Goal: Task Accomplishment & Management: Use online tool/utility

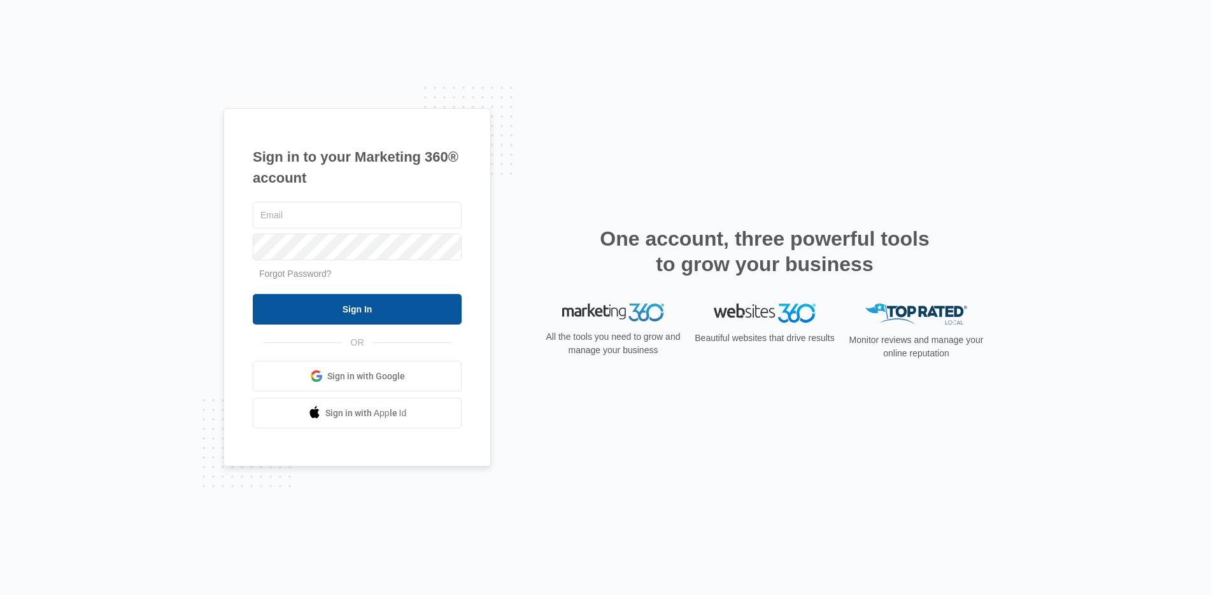
type input "[EMAIL_ADDRESS][DOMAIN_NAME]"
click at [374, 306] on input "Sign In" at bounding box center [357, 309] width 209 height 31
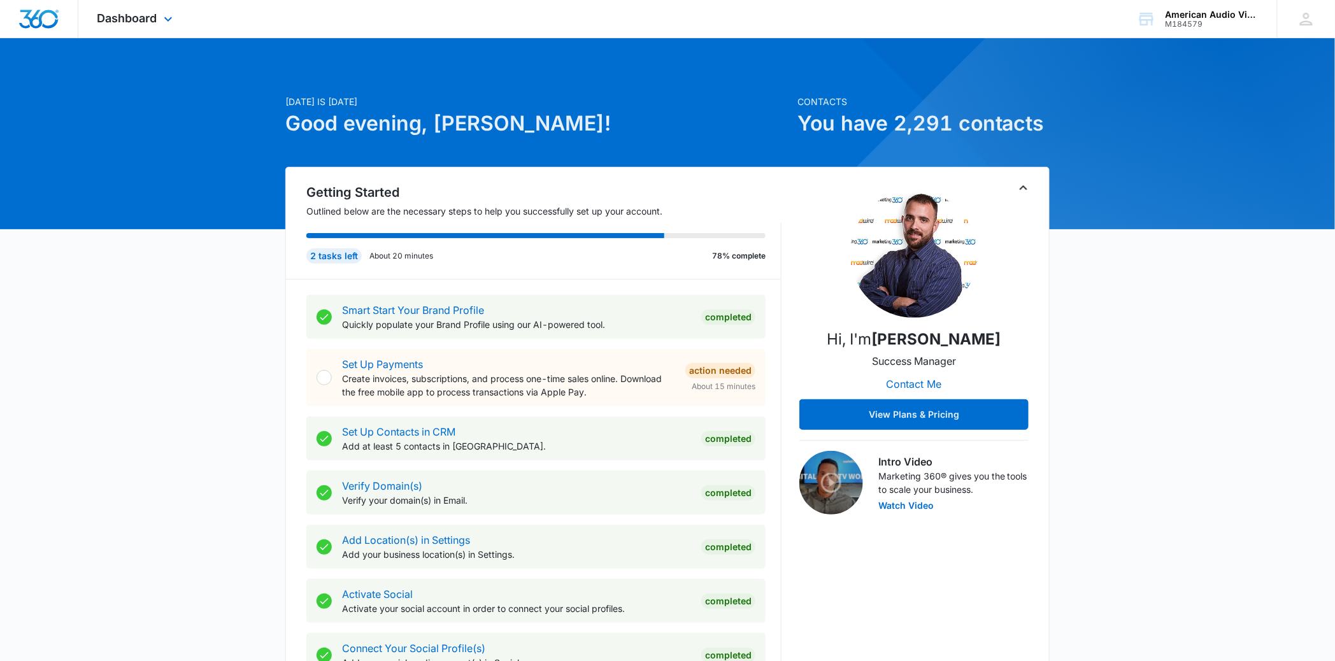
click at [160, 19] on div "Dashboard Apps Reputation Forms CRM Email Social Payments POS Content Ads Intel…" at bounding box center [136, 19] width 117 height 38
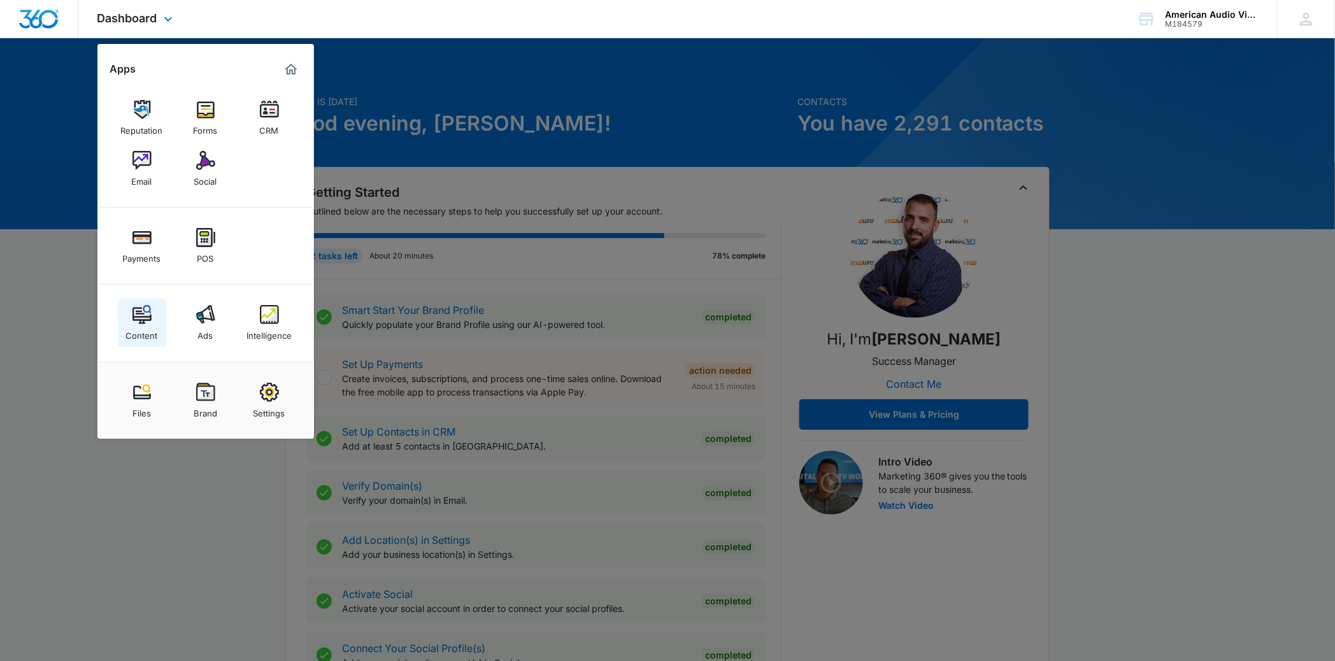
click at [139, 322] on img at bounding box center [141, 314] width 19 height 19
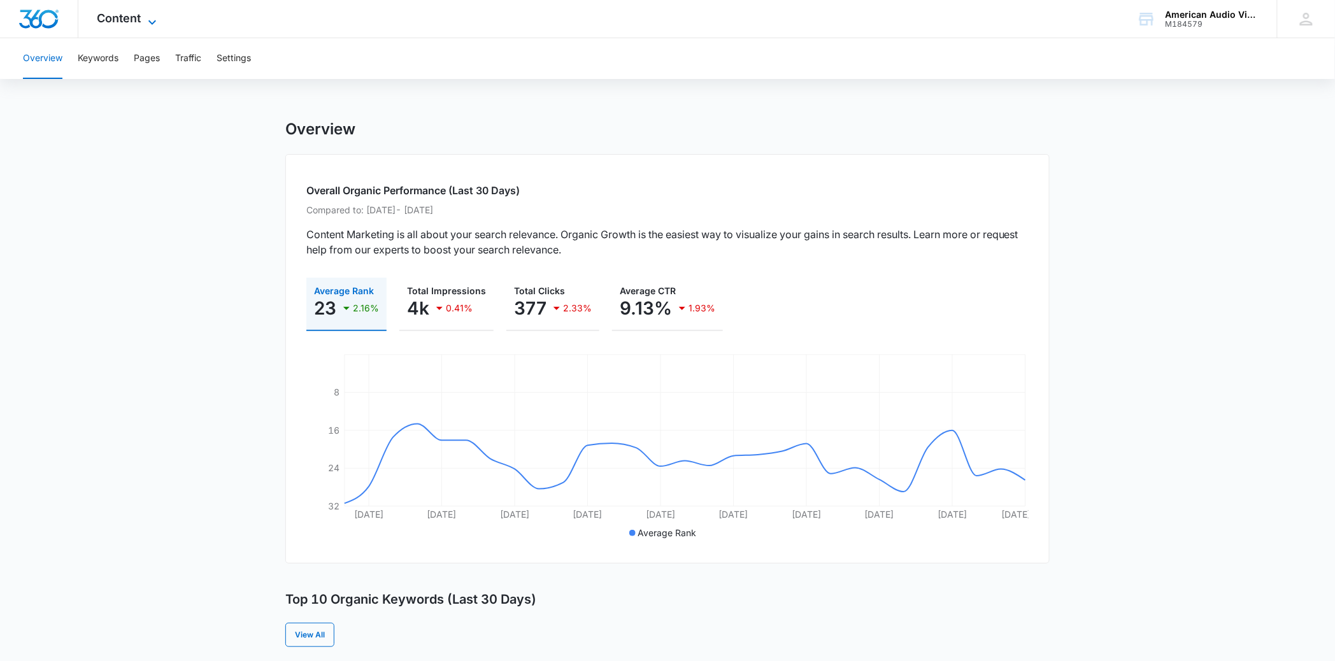
click at [146, 13] on div "Content Apps Reputation Forms CRM Email Social Payments POS Content Ads Intelli…" at bounding box center [128, 19] width 101 height 38
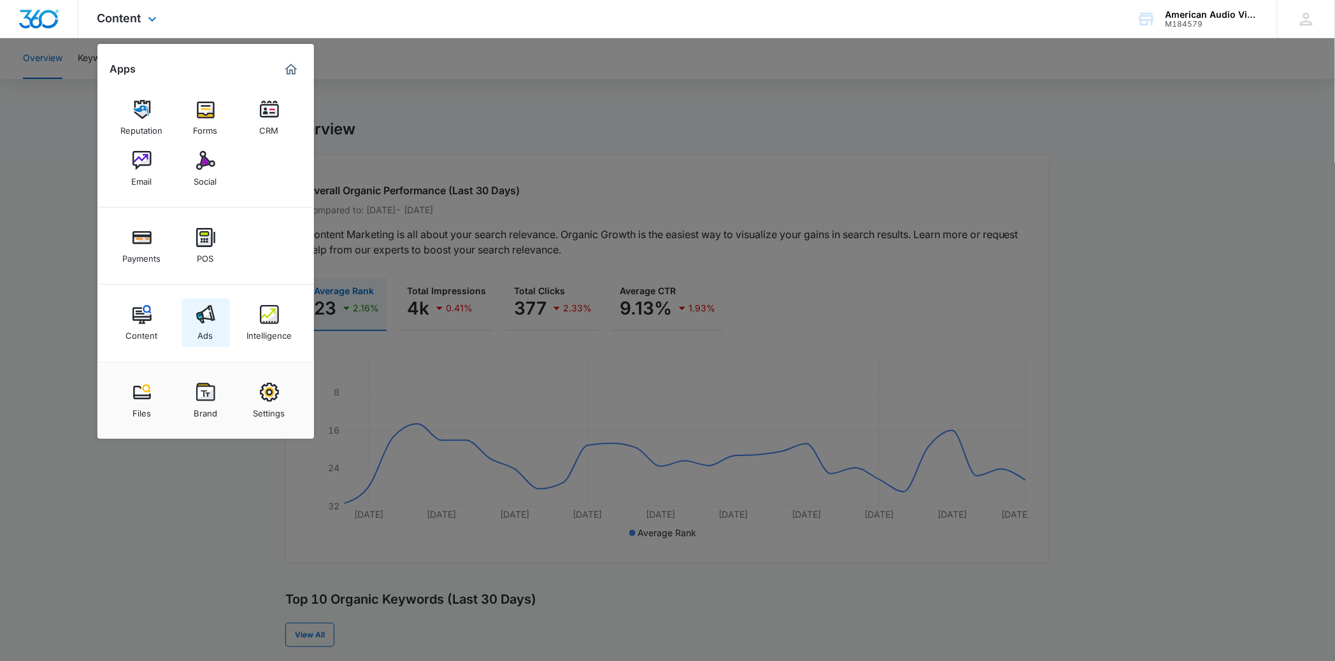
click at [205, 316] on img at bounding box center [205, 314] width 19 height 19
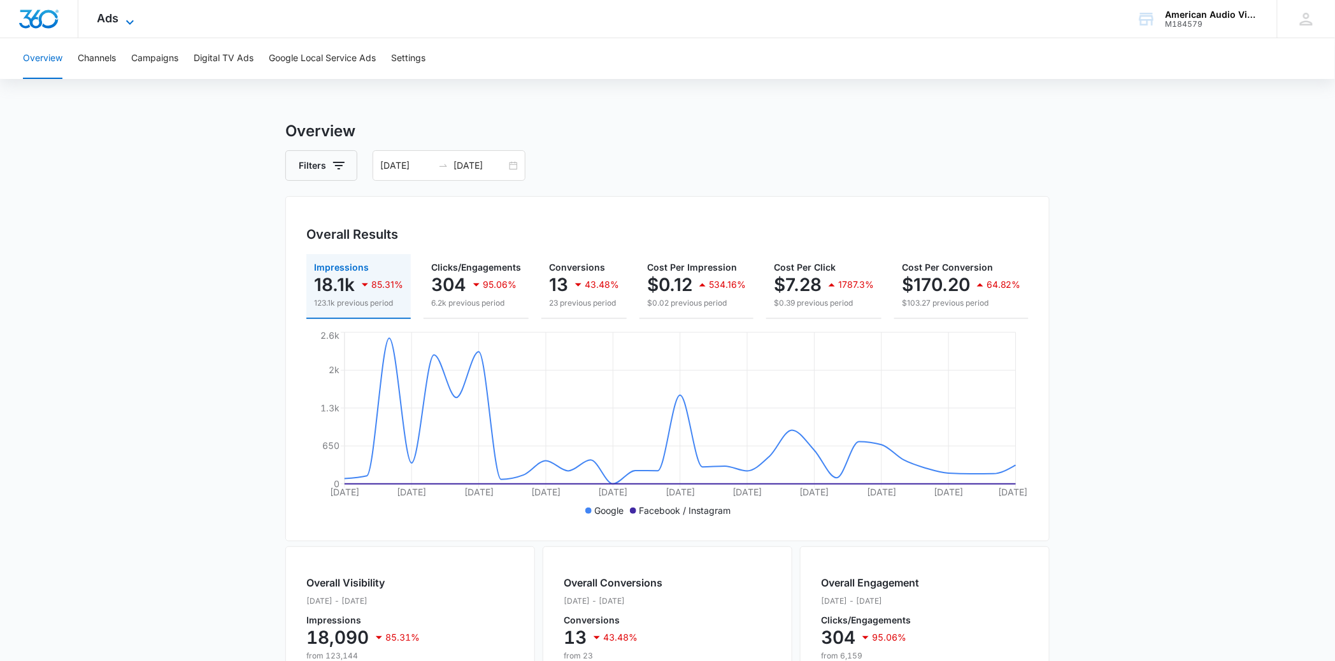
click at [115, 14] on span "Ads" at bounding box center [108, 17] width 22 height 13
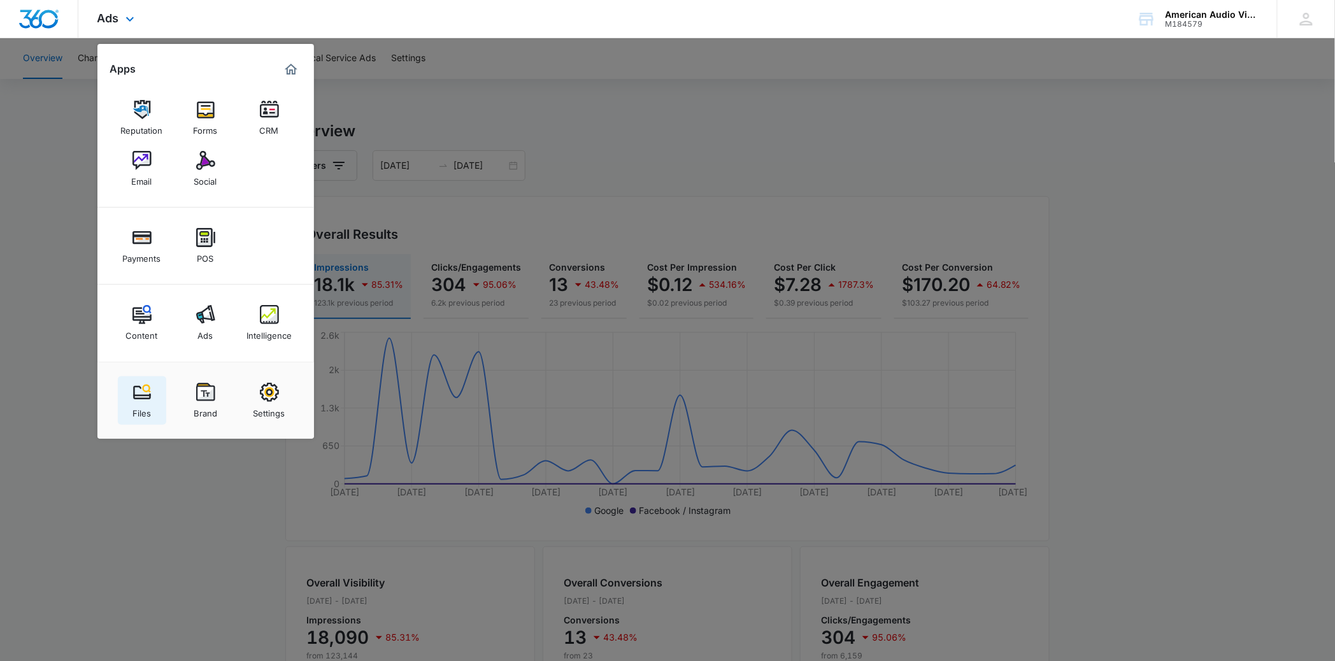
click at [134, 399] on img at bounding box center [141, 392] width 19 height 19
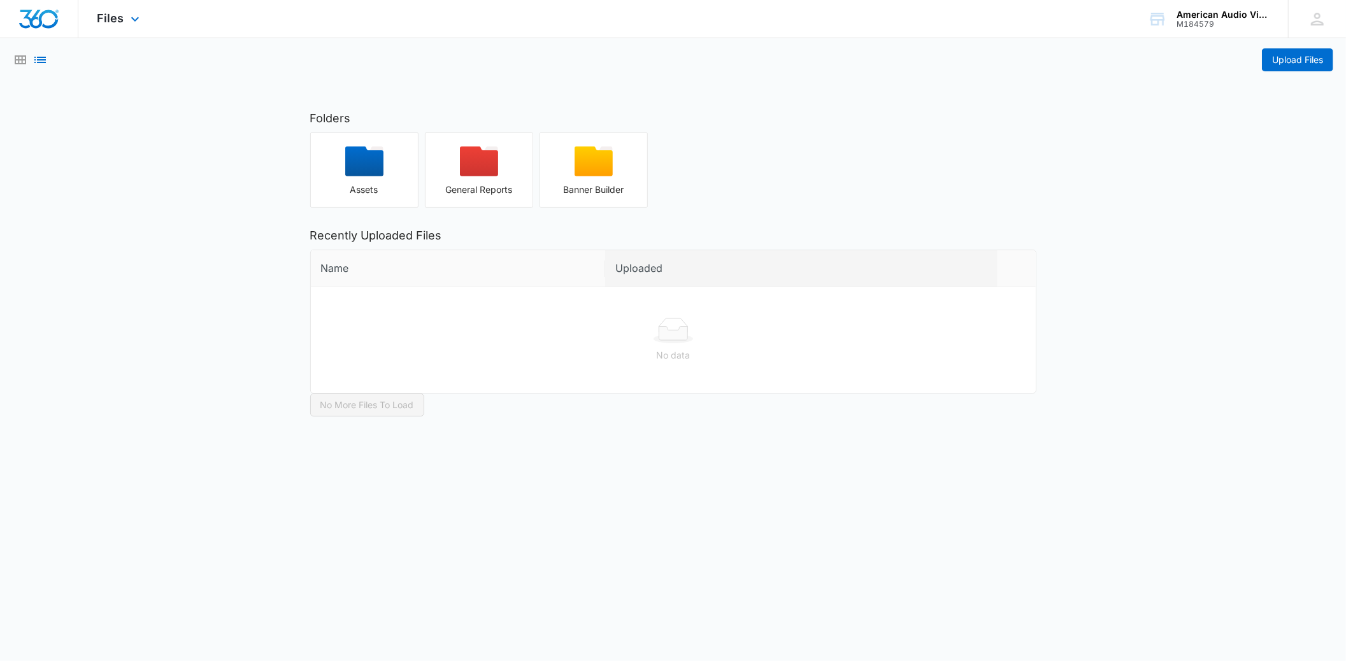
click at [123, 15] on div "Files Apps Reputation Forms CRM Email Social Payments POS Content Ads Intellige…" at bounding box center [119, 19] width 83 height 38
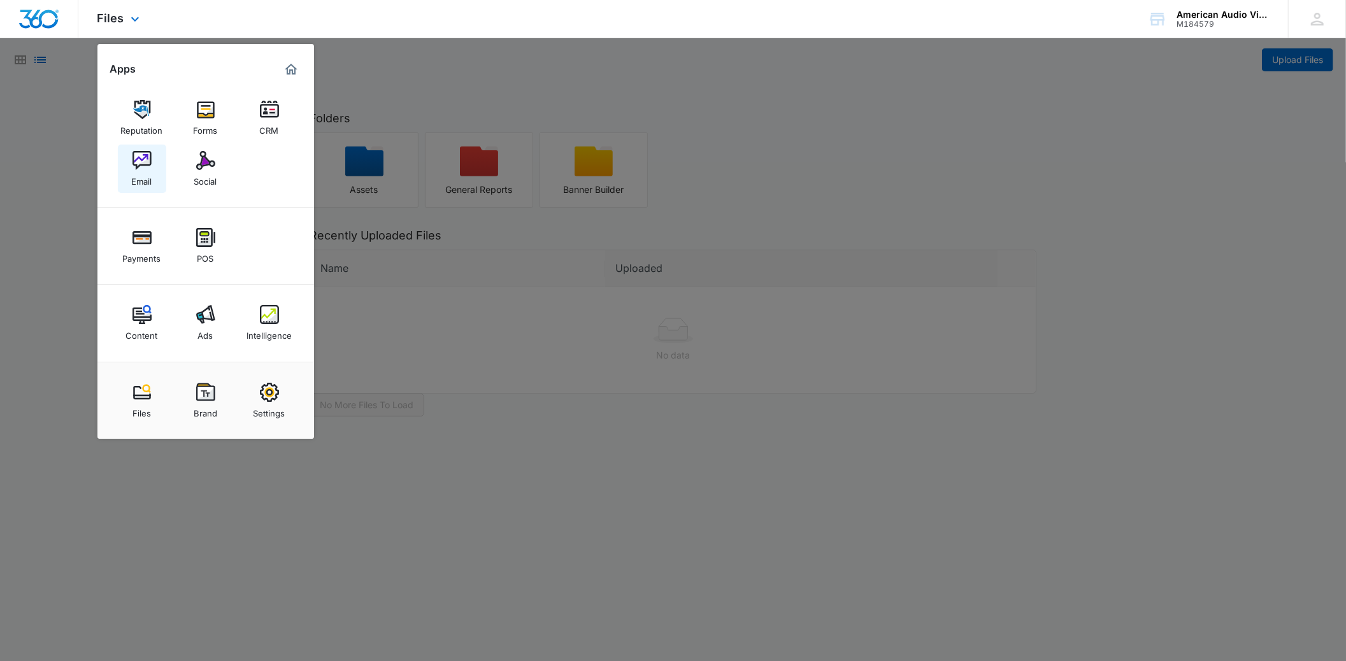
click at [138, 151] on img at bounding box center [141, 160] width 19 height 19
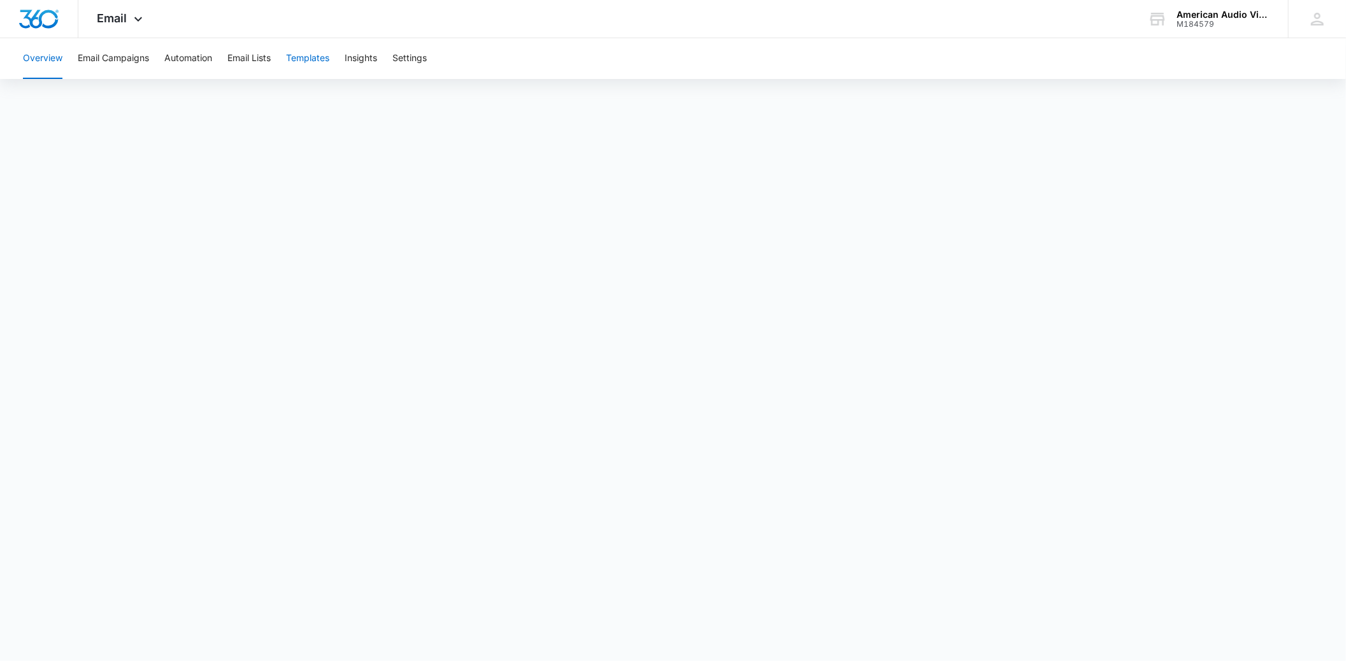
click at [313, 53] on button "Templates" at bounding box center [307, 58] width 43 height 41
